Goal: Find specific page/section: Find specific page/section

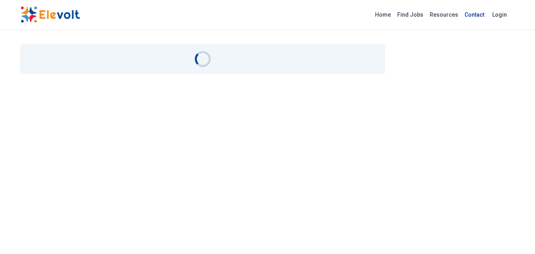
click at [477, 12] on link "Contact" at bounding box center [474, 14] width 26 height 13
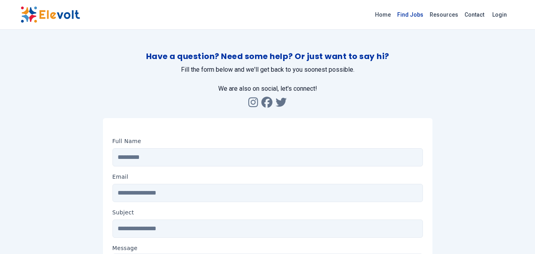
click at [417, 15] on link "Find Jobs" at bounding box center [410, 14] width 32 height 13
